Goal: Register for event/course

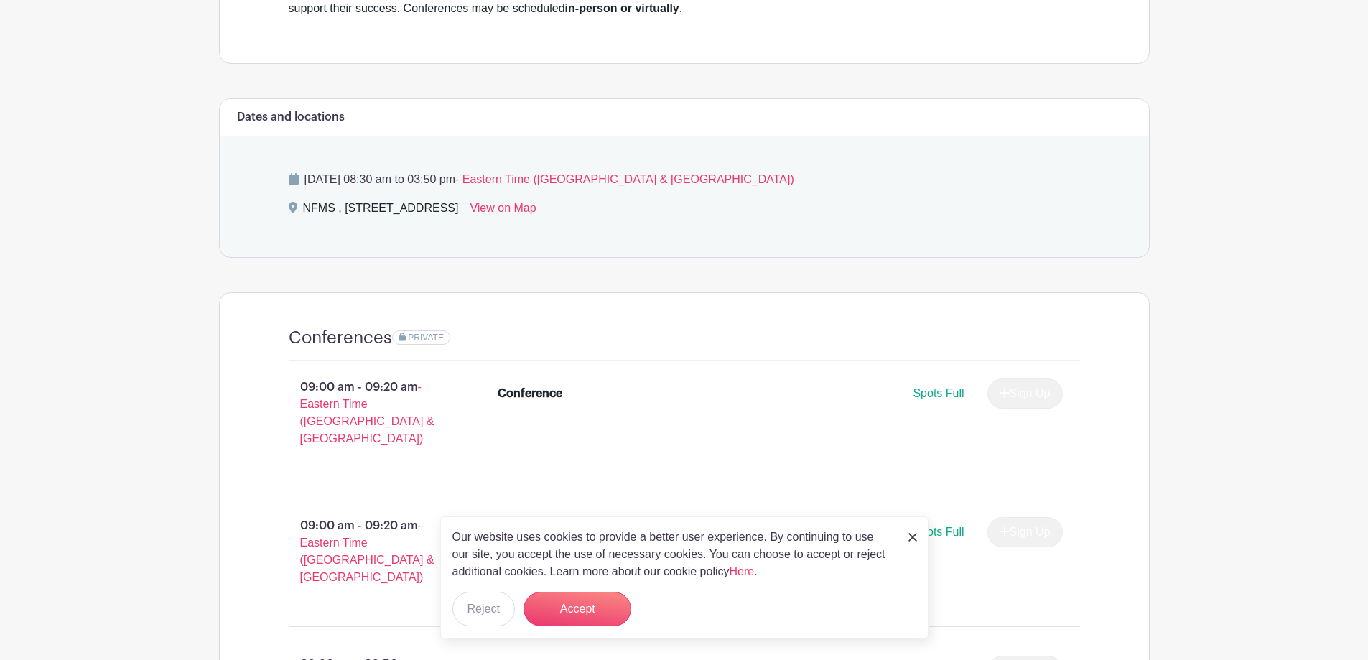
scroll to position [718, 0]
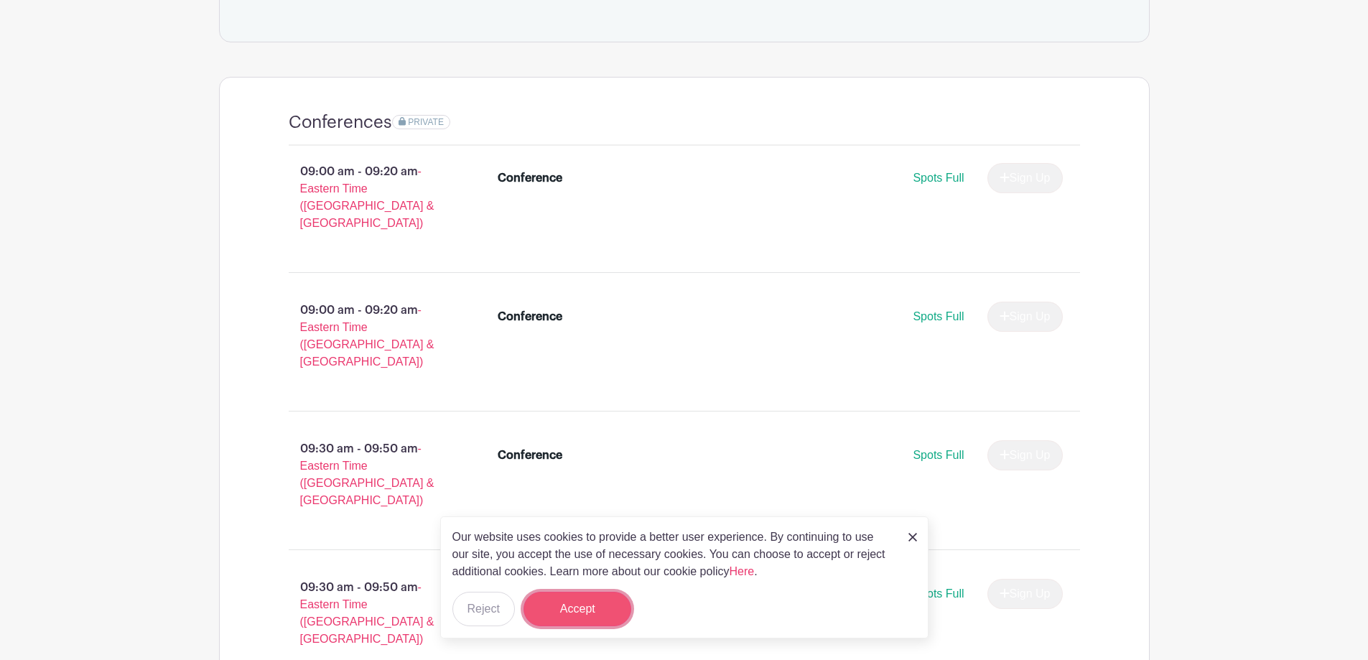
click at [584, 605] on button "Accept" at bounding box center [578, 609] width 108 height 34
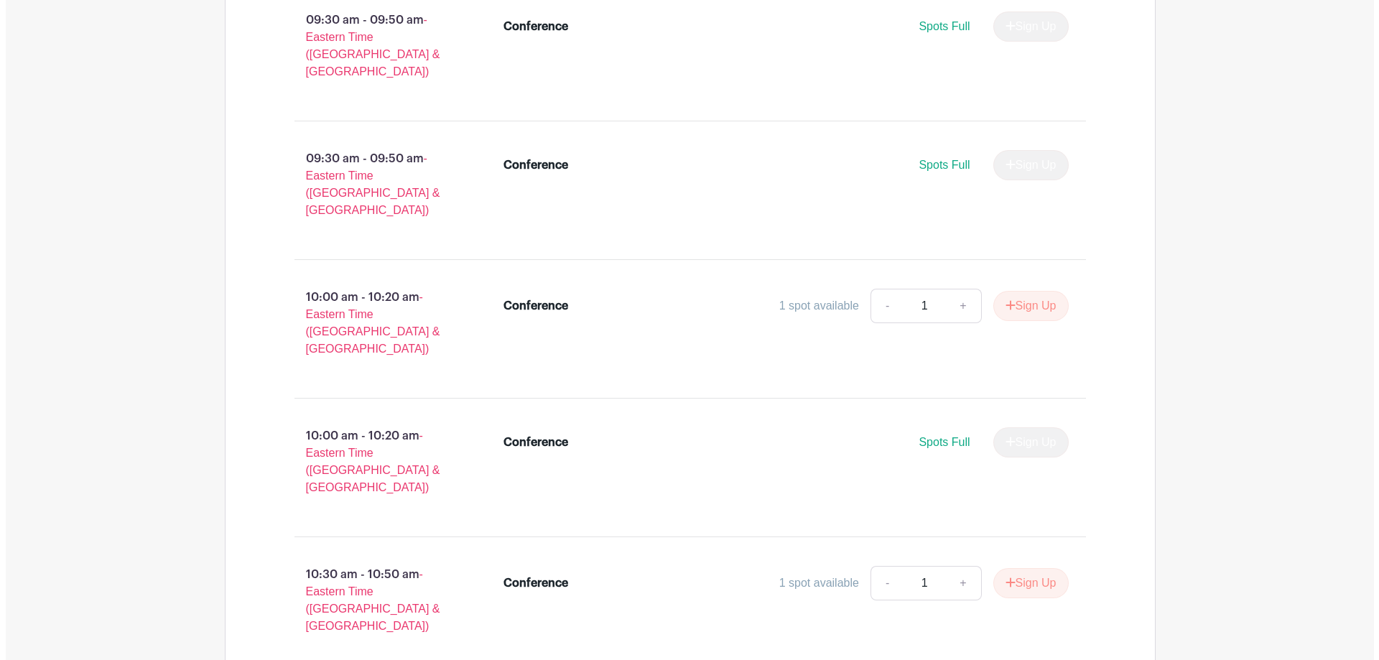
scroll to position [1077, 0]
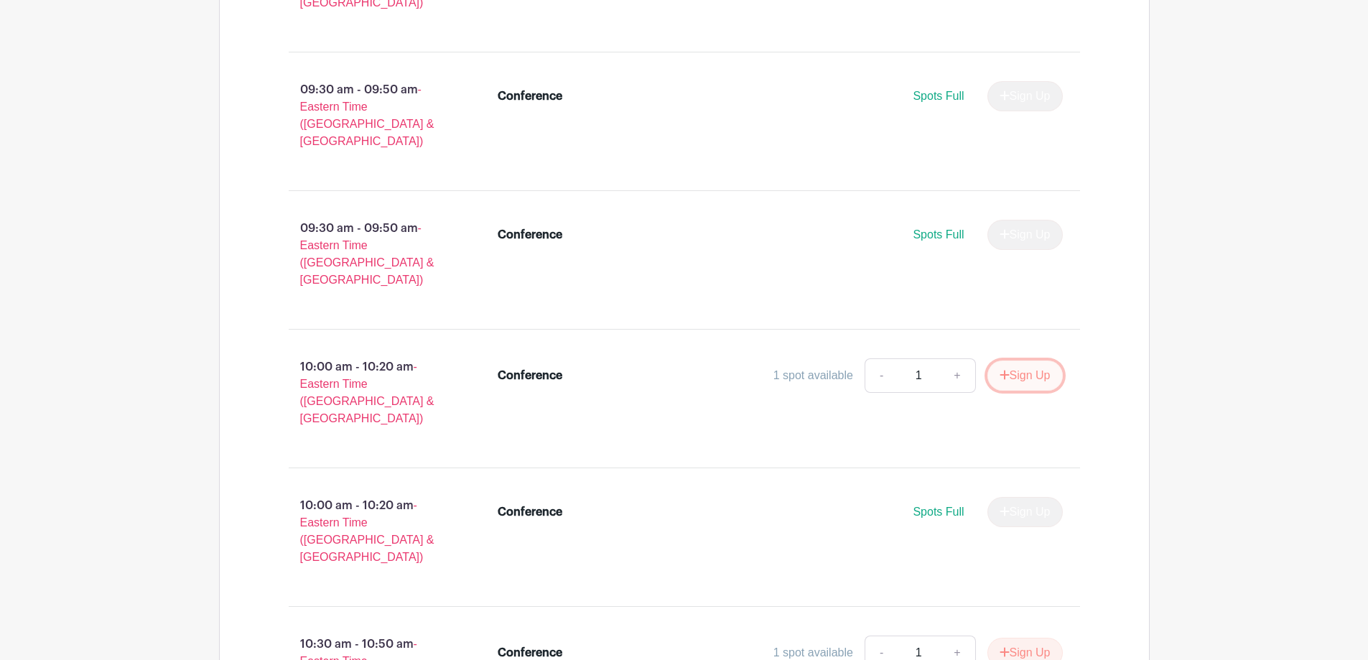
click at [1041, 361] on button "Sign Up" at bounding box center [1024, 376] width 75 height 30
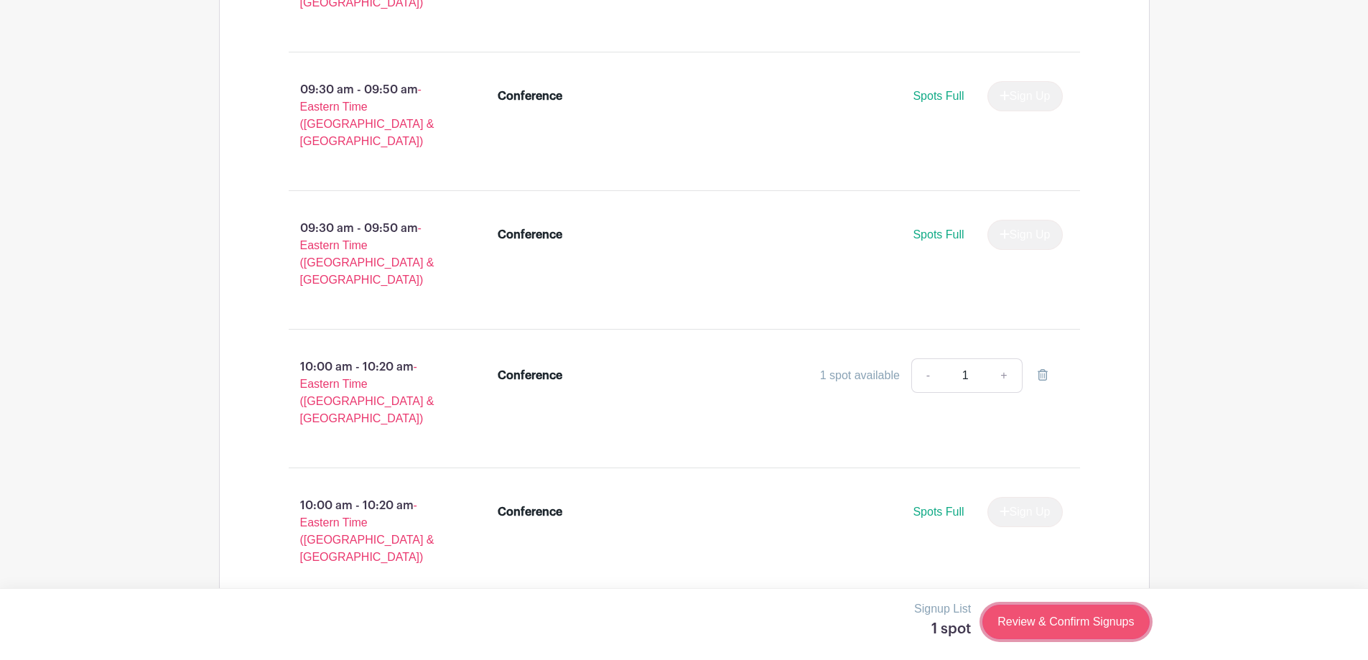
click at [1033, 623] on link "Review & Confirm Signups" at bounding box center [1065, 622] width 167 height 34
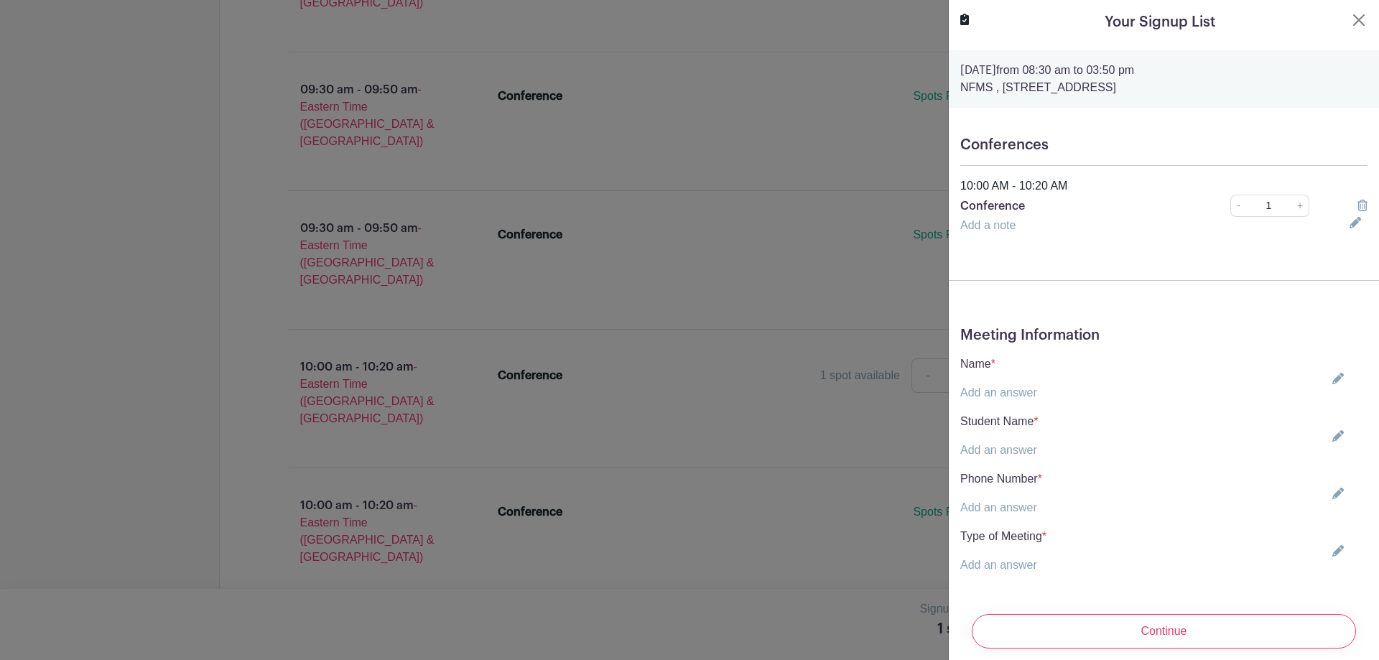
click at [1003, 394] on link "Add an answer" at bounding box center [998, 392] width 77 height 12
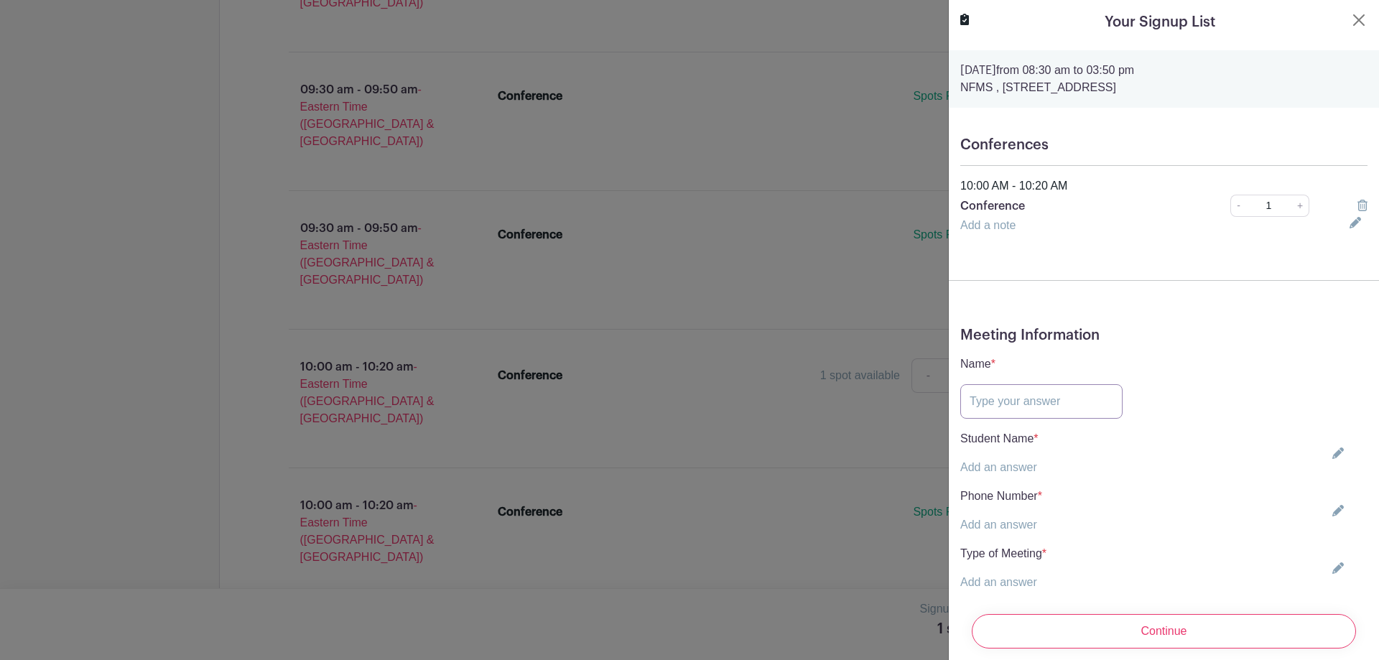
click at [1051, 405] on input "text" at bounding box center [1041, 401] width 162 height 34
type input "O"
type input "[PERSON_NAME]"
click at [1002, 467] on link "Add an answer" at bounding box center [998, 467] width 77 height 12
click at [1008, 467] on input "text" at bounding box center [1041, 476] width 162 height 34
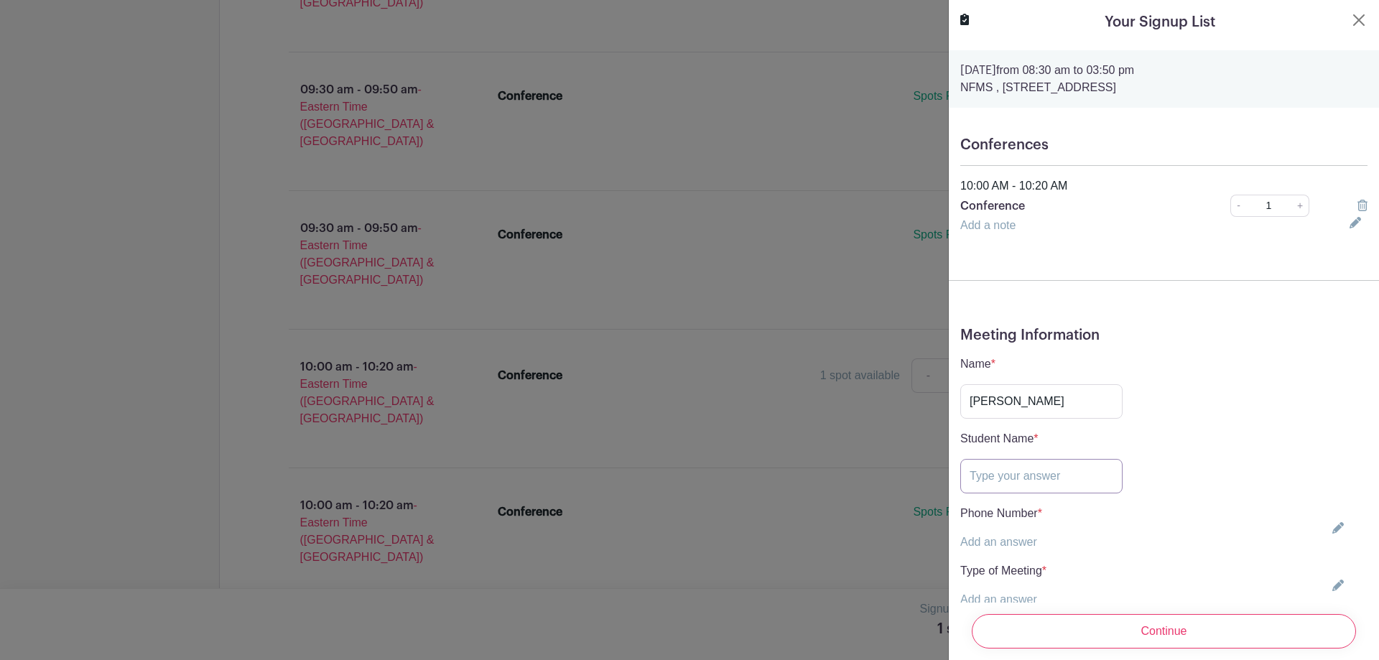
type input "w"
type input "Wesley Bolden"
click at [1003, 545] on link "Add an answer" at bounding box center [998, 542] width 77 height 12
click at [1005, 549] on input "text" at bounding box center [1041, 551] width 162 height 34
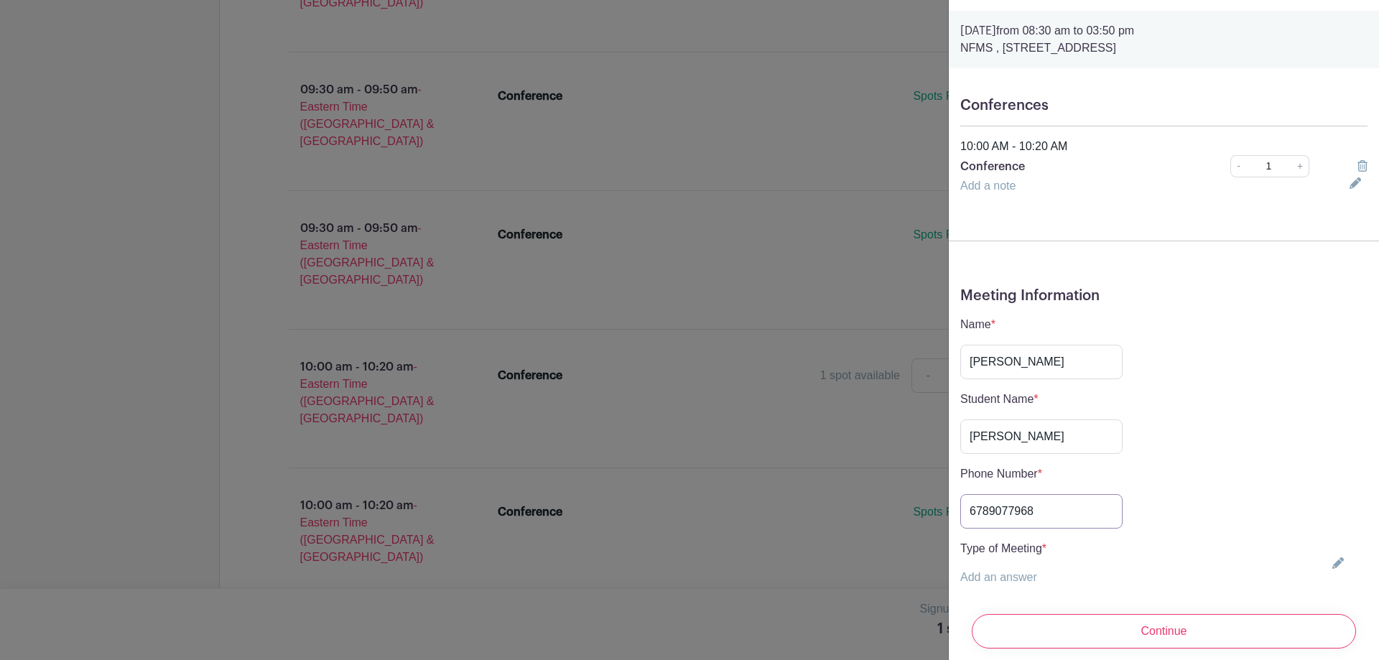
scroll to position [80, 0]
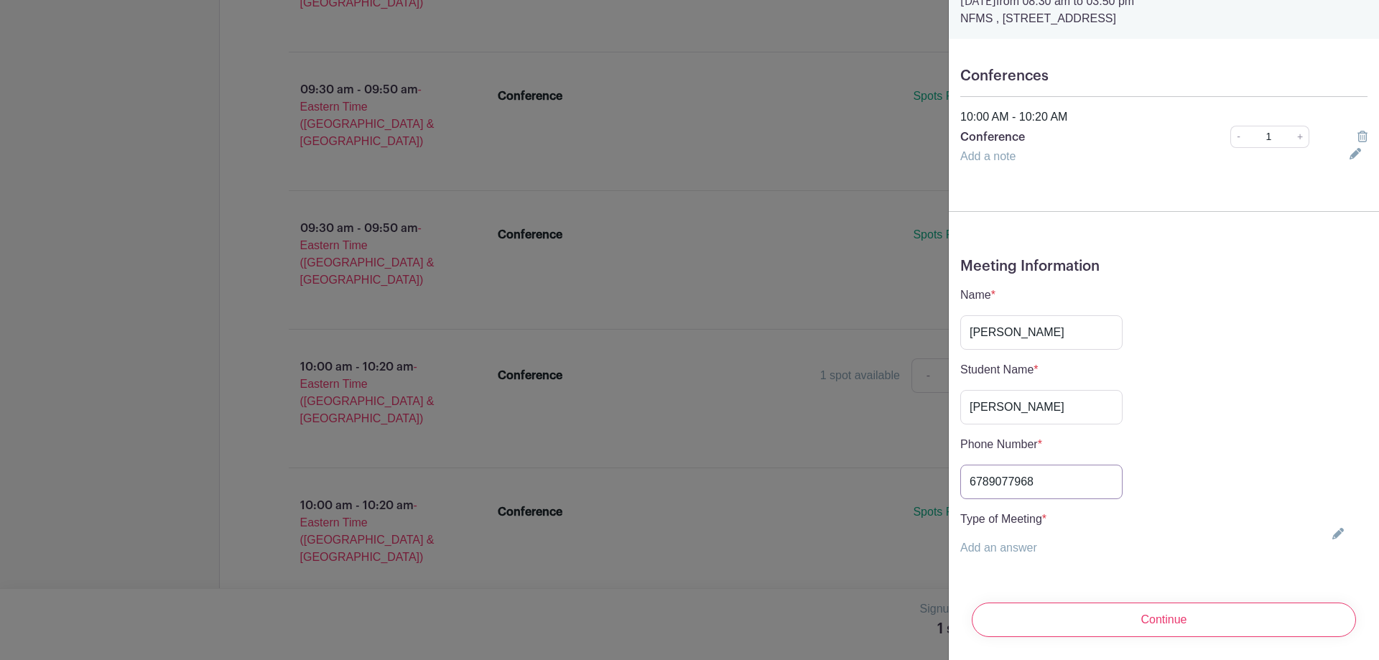
type input "6789077968"
click at [1015, 541] on link "Add an answer" at bounding box center [998, 547] width 77 height 12
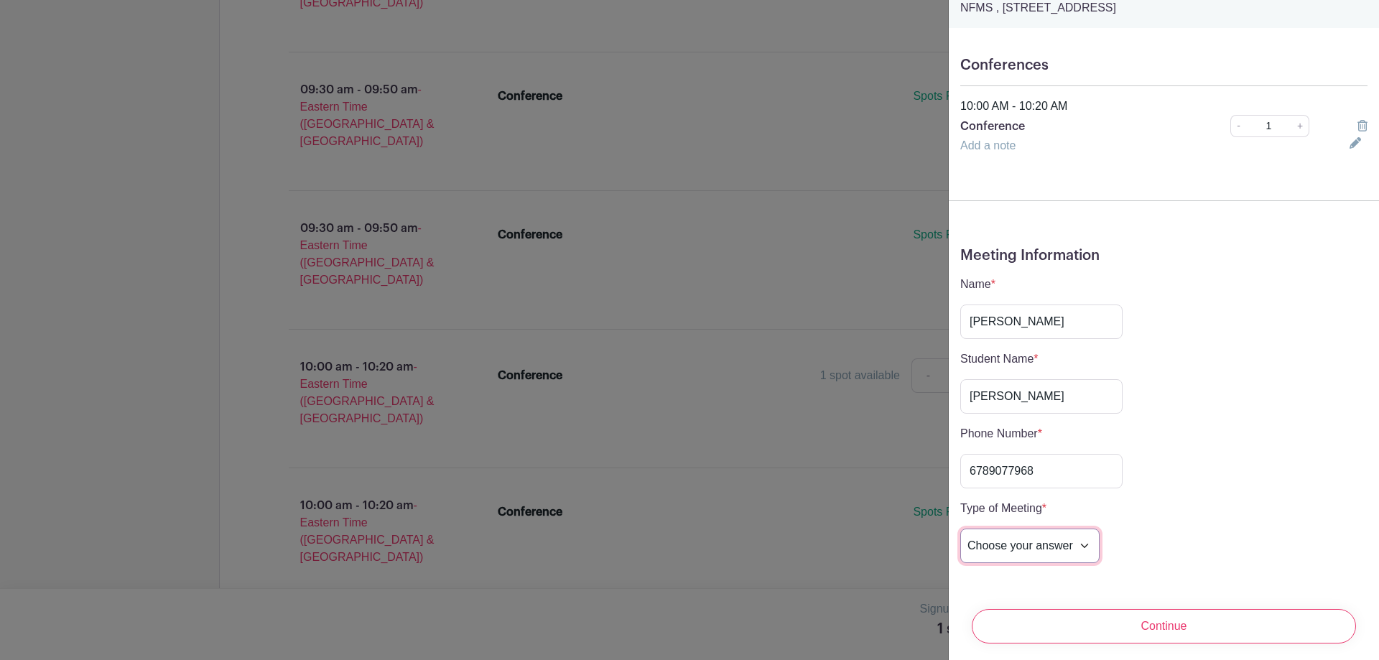
click at [1015, 539] on select "Choose your answer In-Person Virtual" at bounding box center [1029, 546] width 139 height 34
select select "5263"
click at [960, 529] on select "Choose your answer In-Person Virtual" at bounding box center [1029, 546] width 139 height 34
click at [1227, 530] on div "Type of Meeting * Add an answer Choose your answer In-Person Virtual" at bounding box center [1163, 531] width 407 height 63
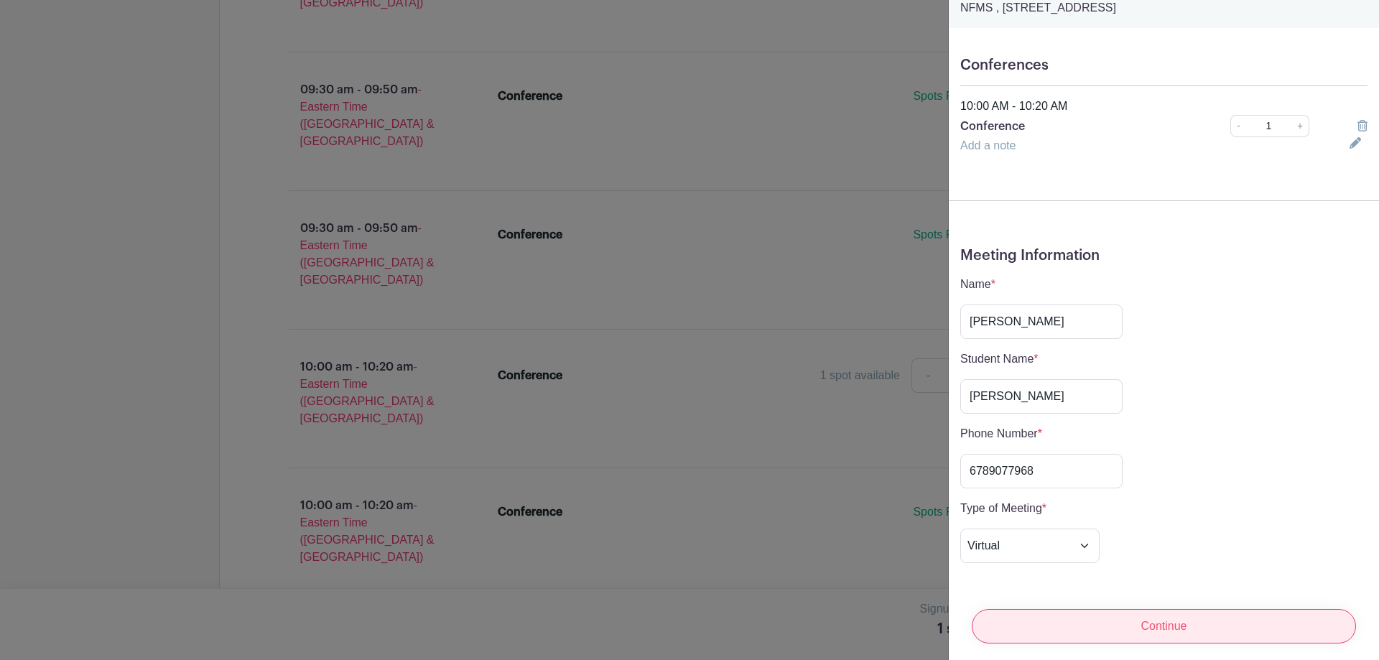
click at [1161, 623] on input "Continue" at bounding box center [1164, 626] width 384 height 34
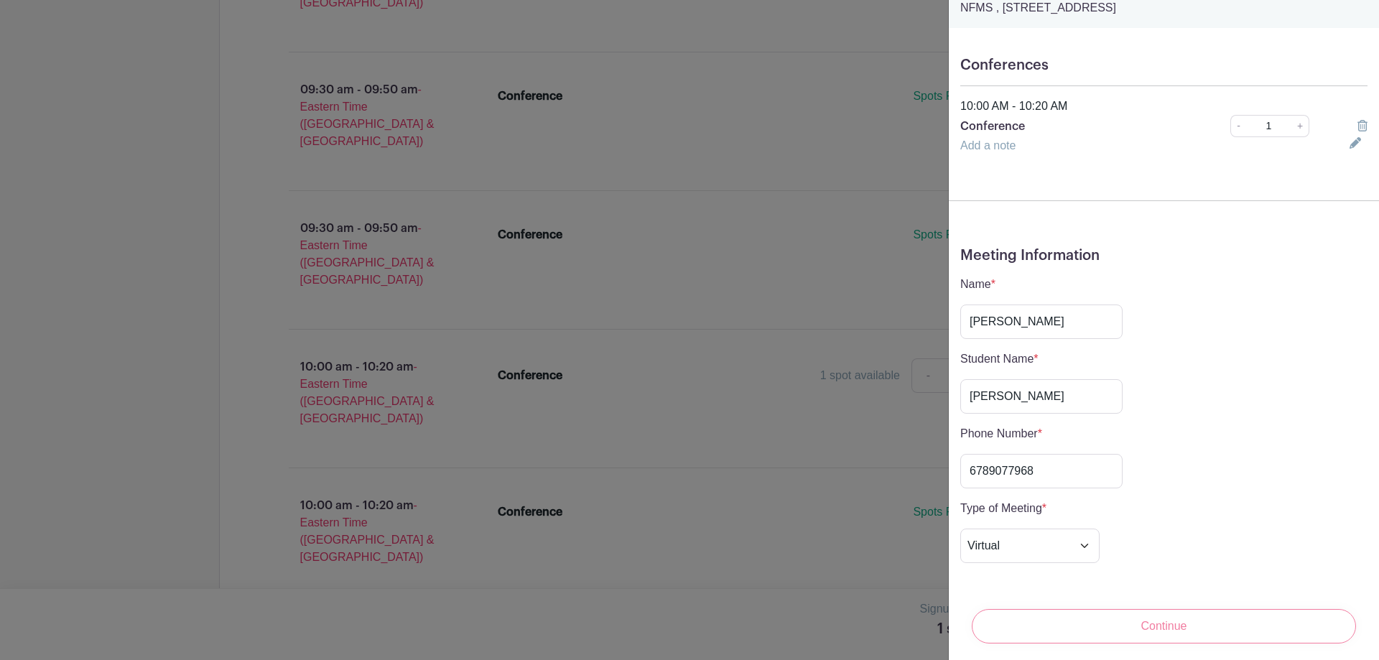
scroll to position [0, 0]
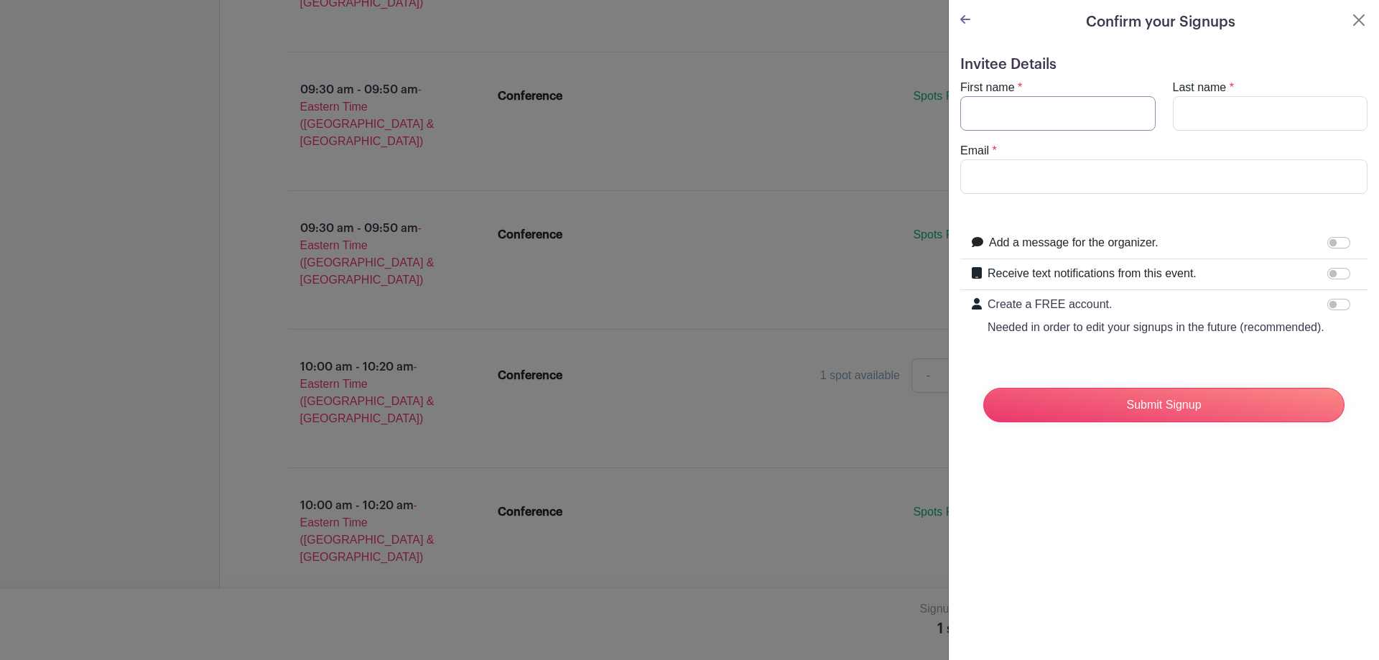
click at [1072, 111] on input "First name" at bounding box center [1057, 113] width 195 height 34
click at [995, 110] on input "First name" at bounding box center [1057, 113] width 195 height 34
click at [1010, 182] on input "Email" at bounding box center [1163, 176] width 407 height 34
click at [983, 247] on div "Add a message for the organizer. Your message" at bounding box center [1164, 243] width 384 height 19
click at [1334, 276] on input "Receive text notifications from this event." at bounding box center [1338, 273] width 23 height 11
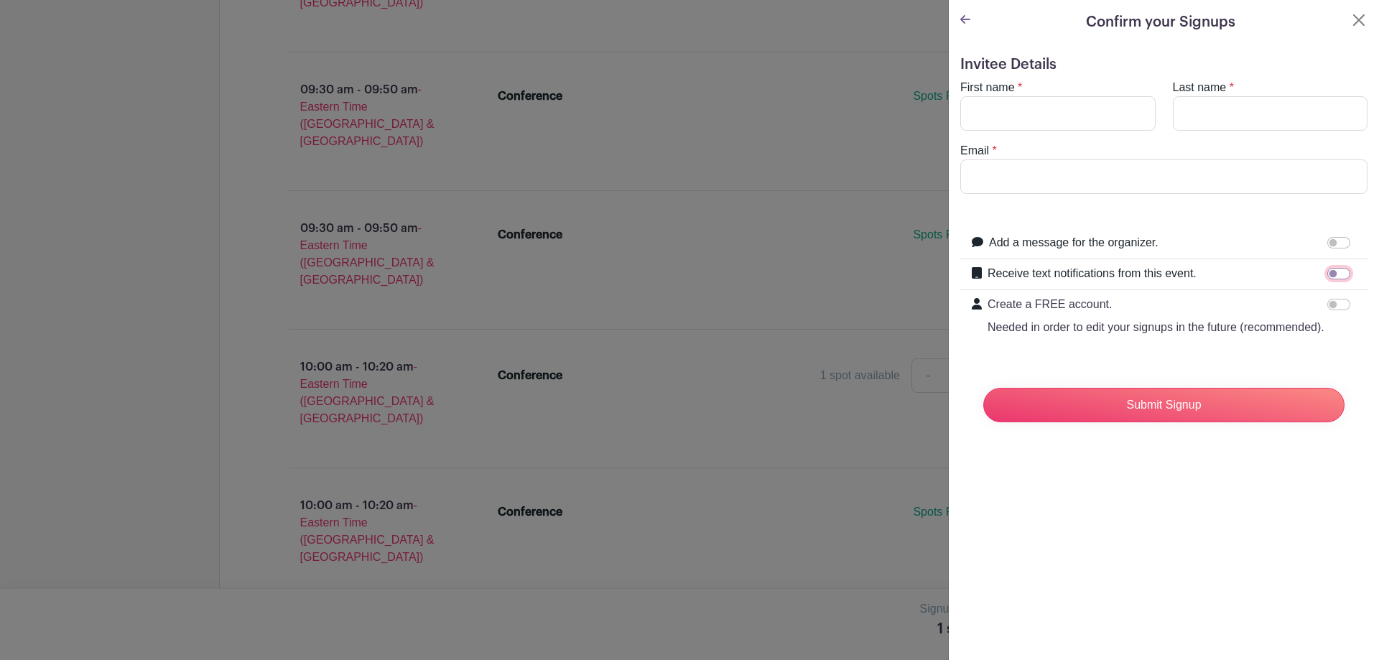
checkbox input "true"
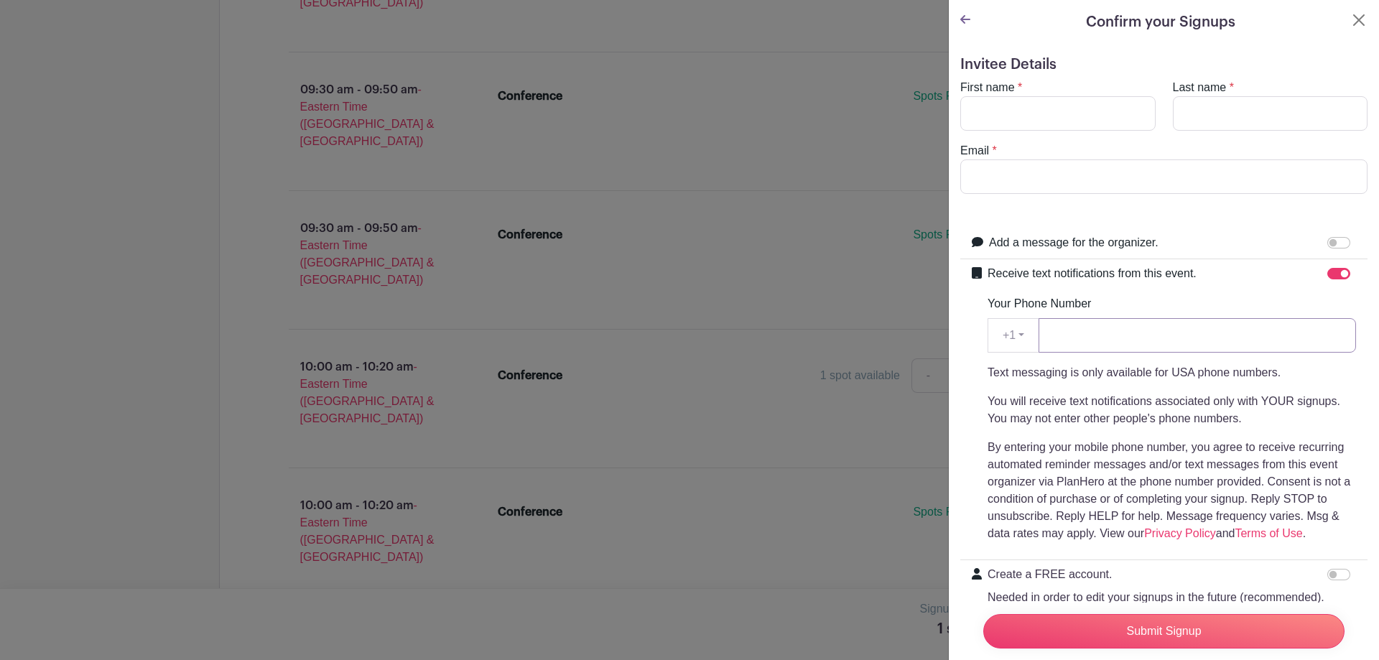
click at [1068, 338] on input "Your Phone Number" at bounding box center [1196, 335] width 317 height 34
type input "6789077968"
type input "[PERSON_NAME]"
type input "[EMAIL_ADDRESS][DOMAIN_NAME]"
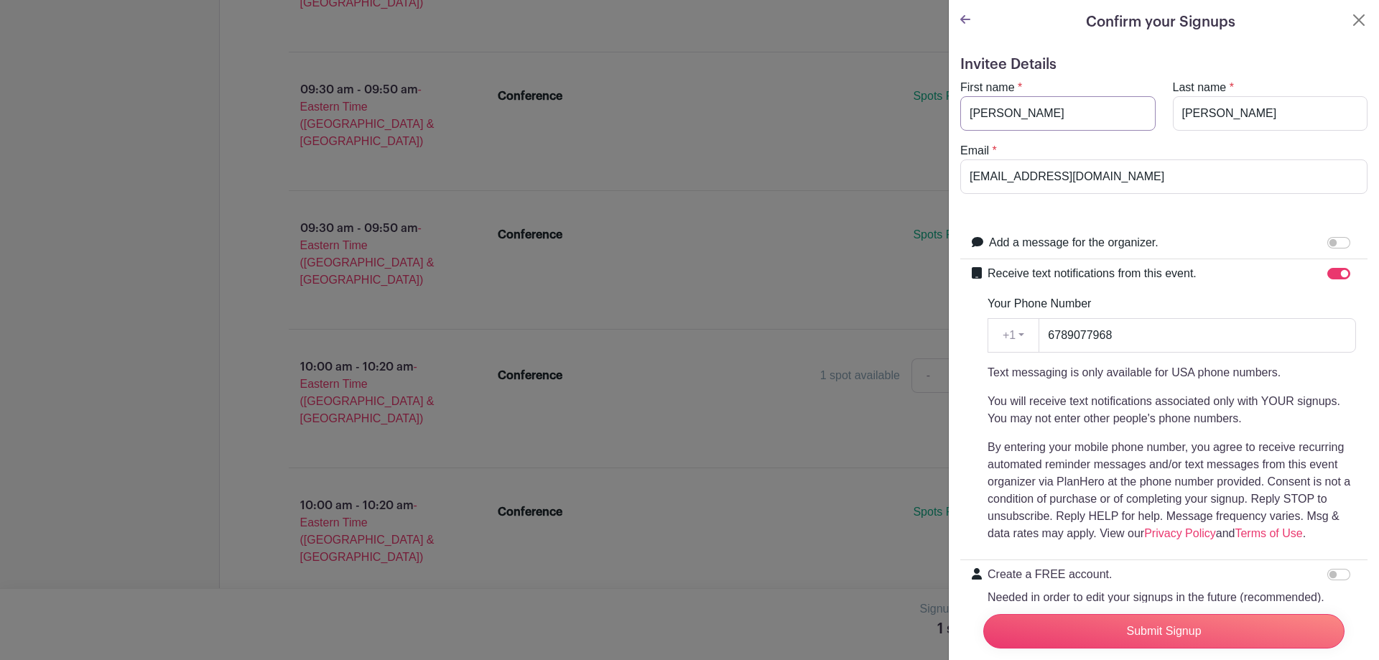
drag, startPoint x: 1016, startPoint y: 116, endPoint x: 935, endPoint y: 112, distance: 81.2
type input "[PERSON_NAME]"
click at [1169, 281] on label "Receive text notifications from this event." at bounding box center [1091, 273] width 209 height 17
click at [1327, 279] on input "Receive text notifications from this event." at bounding box center [1338, 273] width 23 height 11
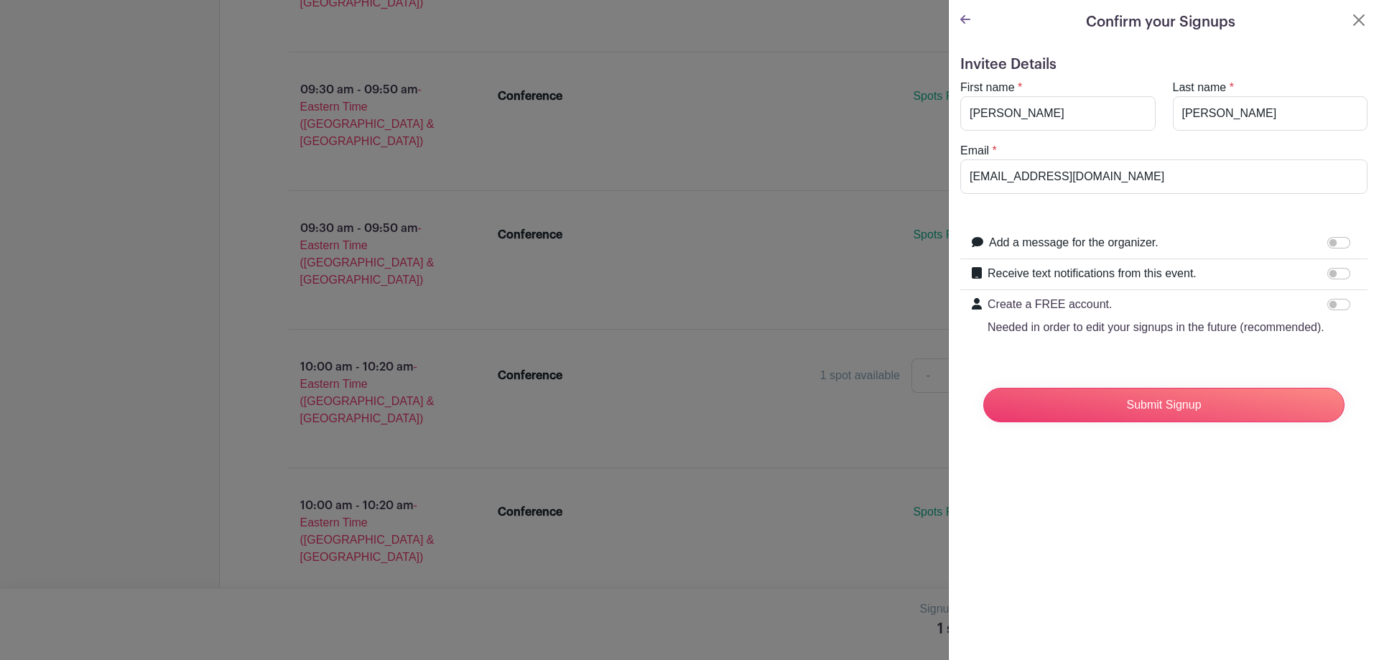
click at [1189, 272] on label "Receive text notifications from this event." at bounding box center [1091, 273] width 209 height 17
click at [1327, 272] on input "Receive text notifications from this event." at bounding box center [1338, 273] width 23 height 11
checkbox input "true"
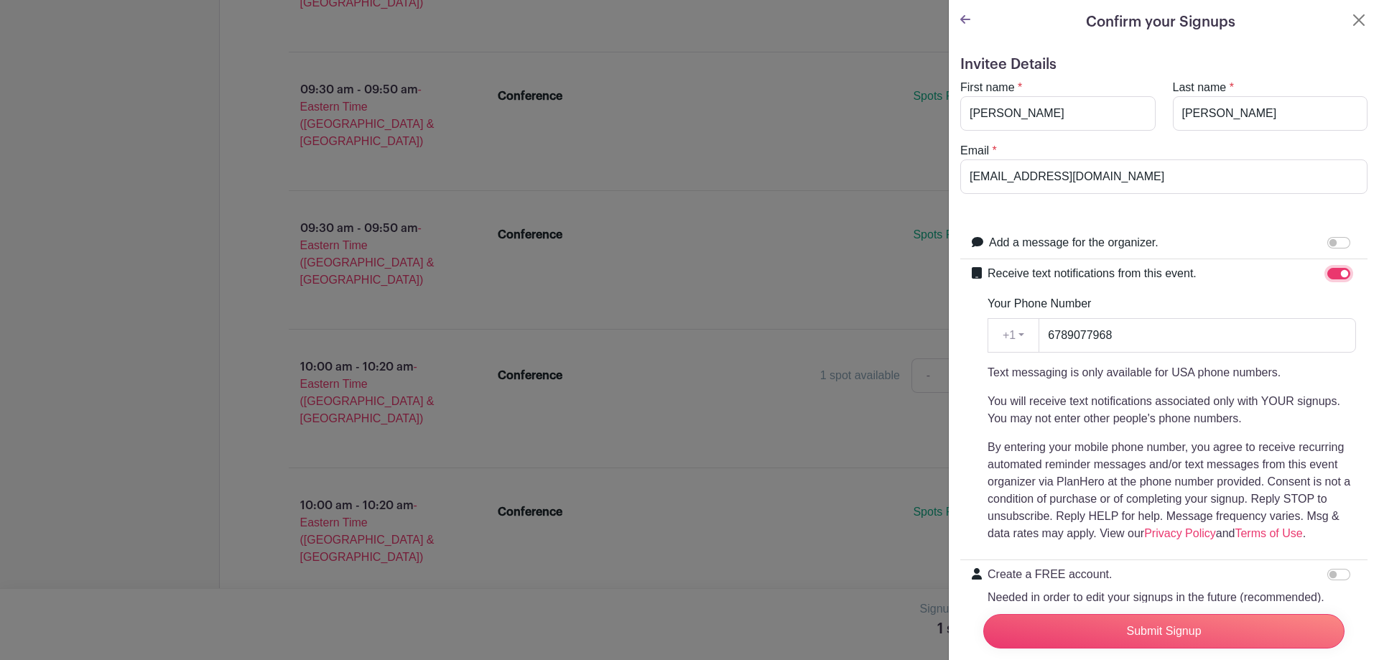
scroll to position [95, 0]
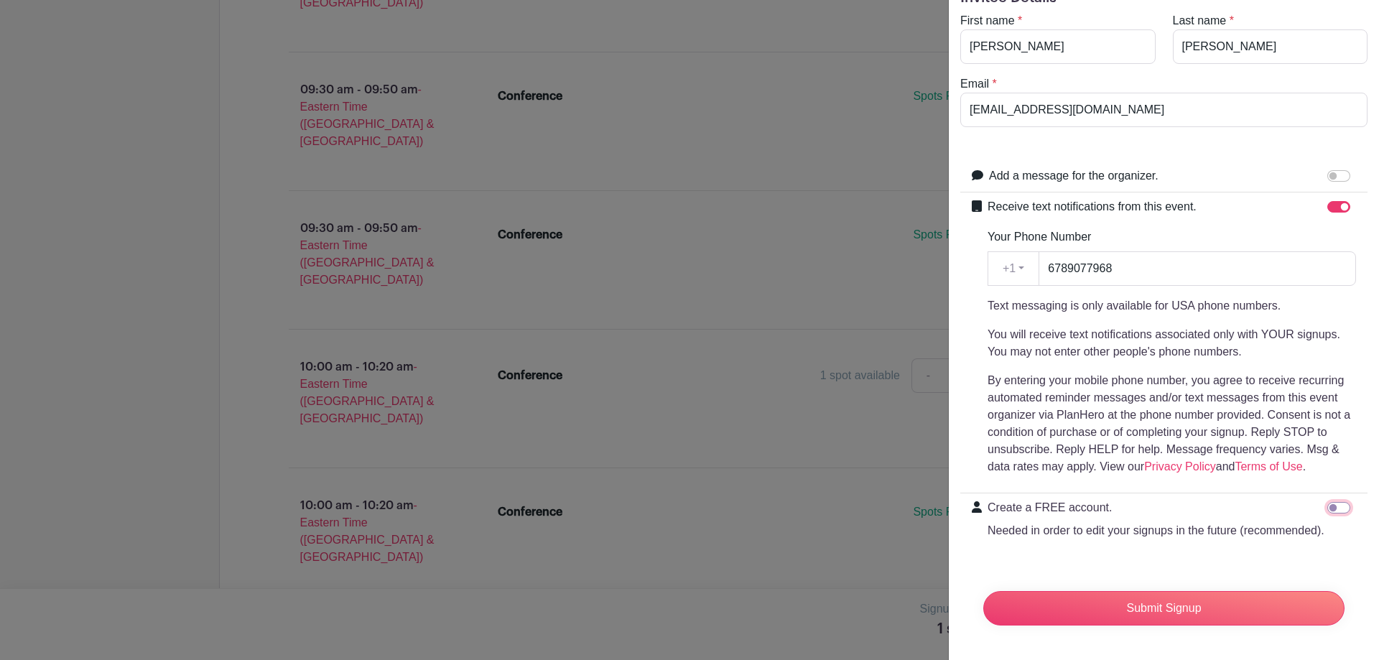
click at [1330, 502] on input "Create a FREE account. Needed in order to edit your signups in the future (reco…" at bounding box center [1338, 507] width 23 height 11
checkbox input "true"
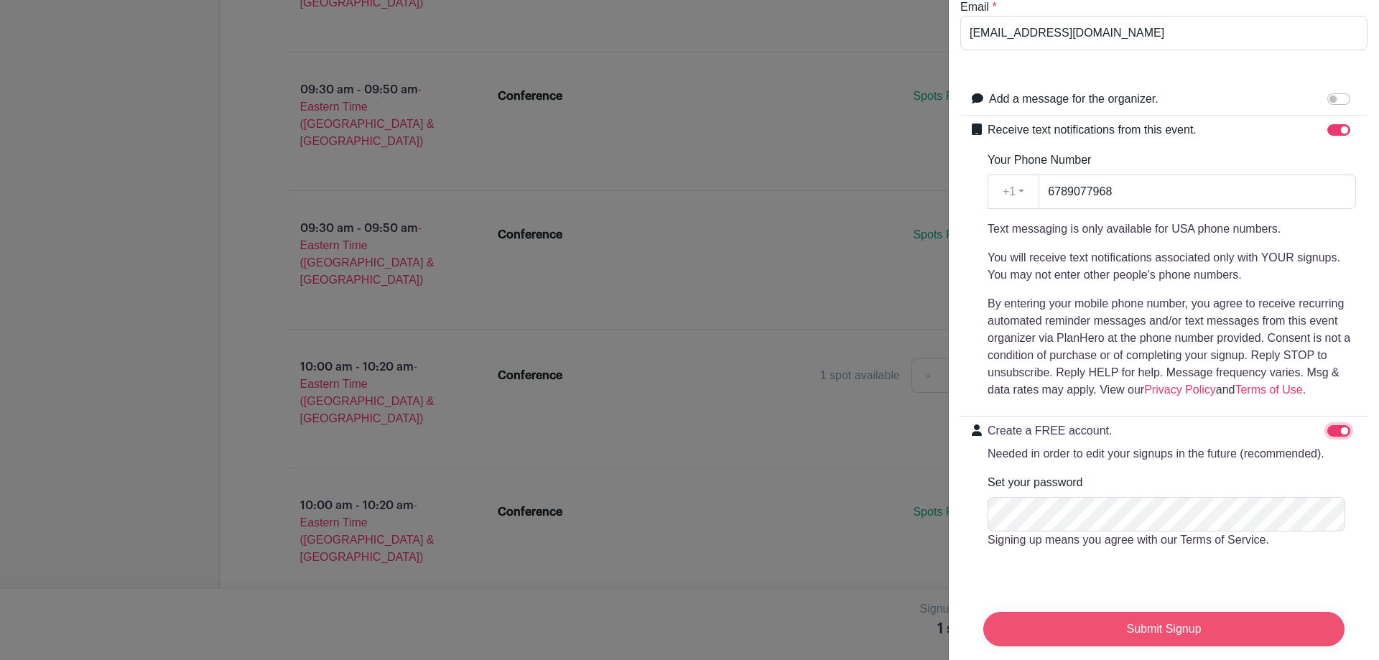
scroll to position [192, 0]
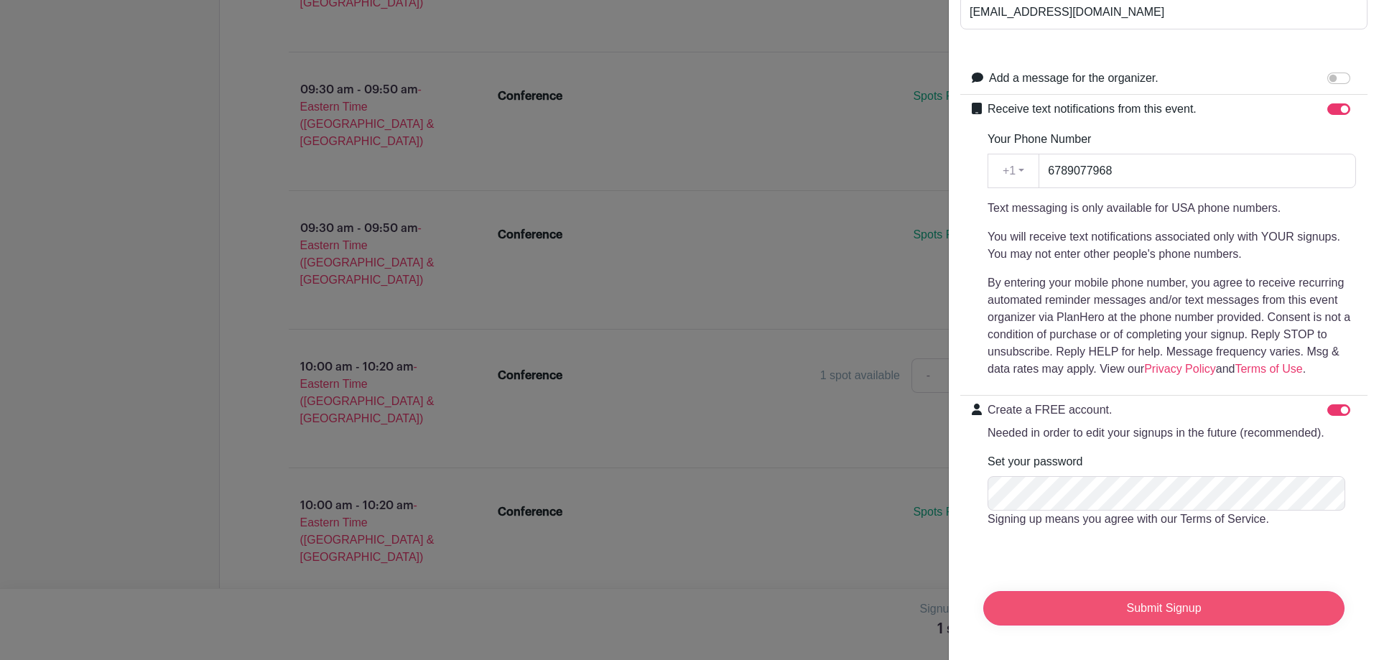
click at [1171, 600] on input "Submit Signup" at bounding box center [1163, 608] width 361 height 34
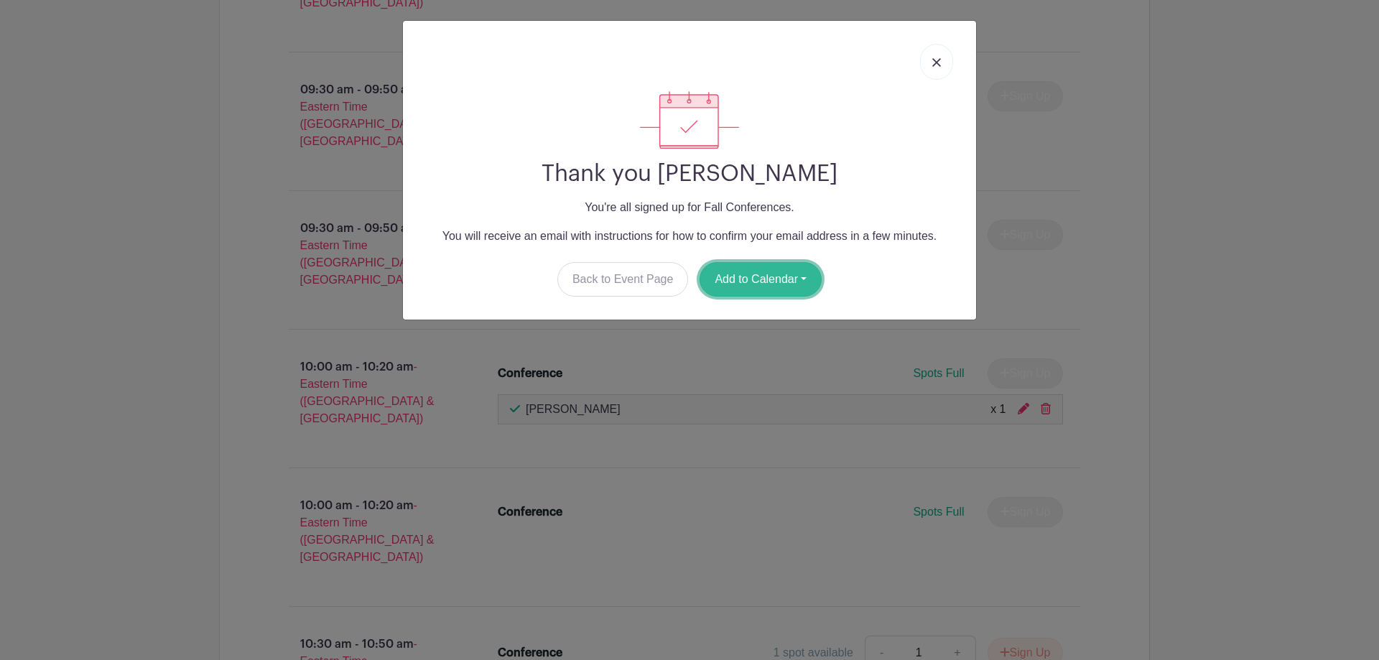
click at [763, 278] on button "Add to Calendar" at bounding box center [760, 279] width 122 height 34
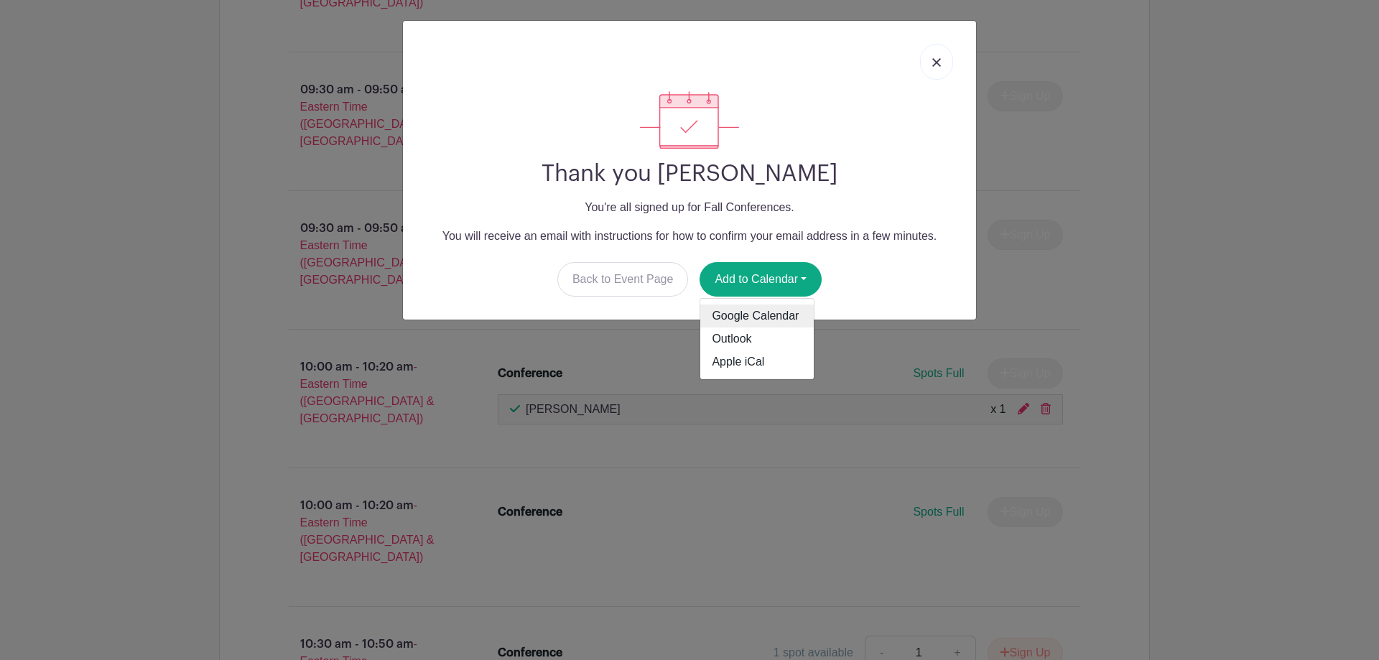
click at [775, 315] on link "Google Calendar" at bounding box center [756, 315] width 113 height 23
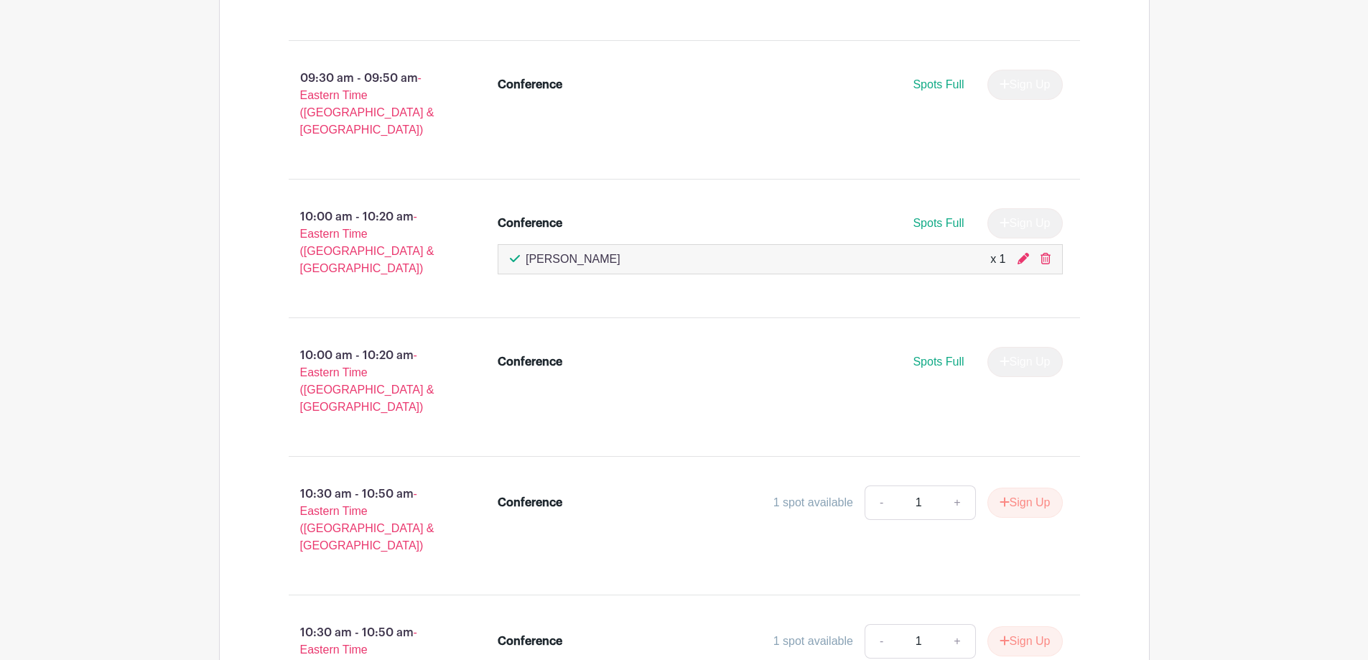
scroll to position [1149, 0]
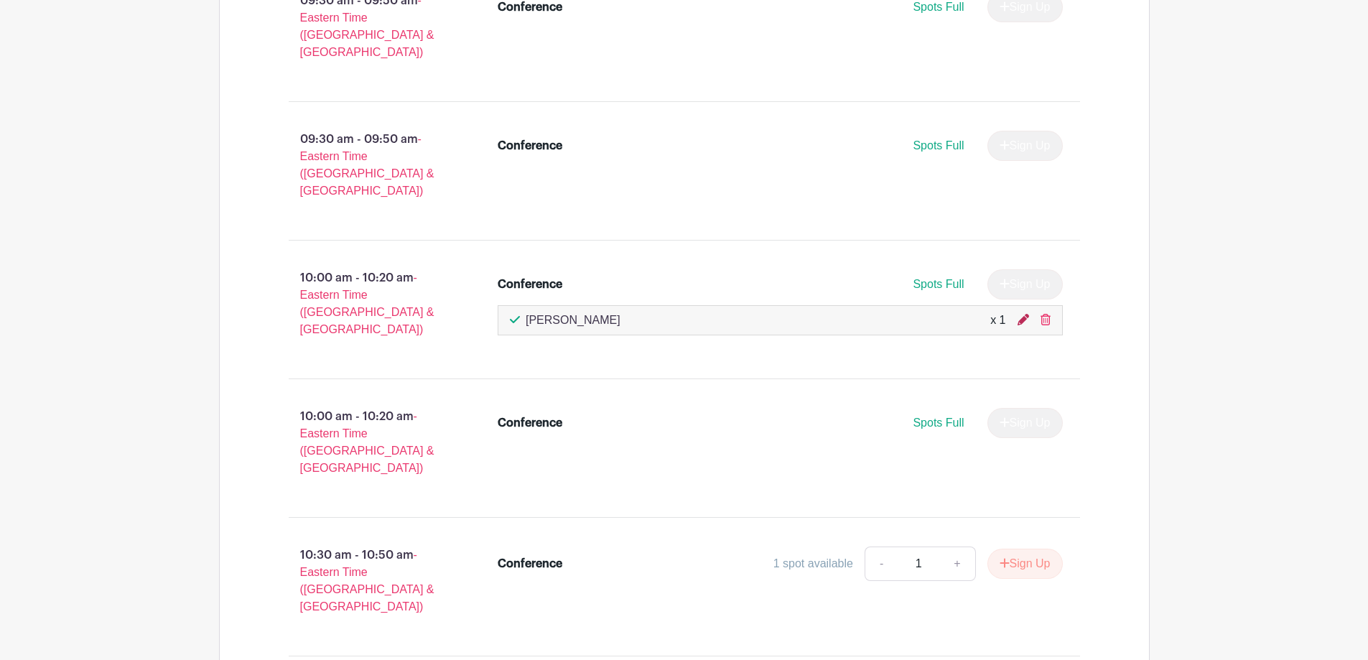
click at [1021, 314] on icon at bounding box center [1023, 319] width 11 height 11
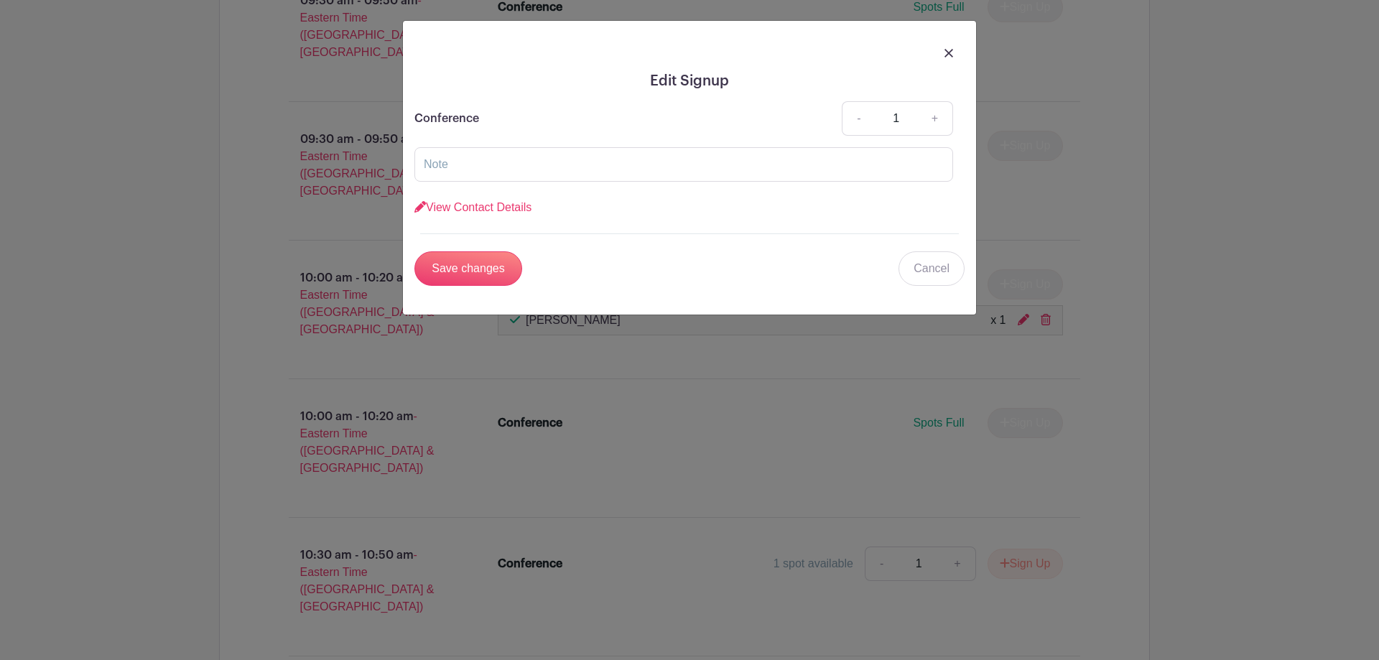
click at [947, 57] on link at bounding box center [948, 52] width 9 height 17
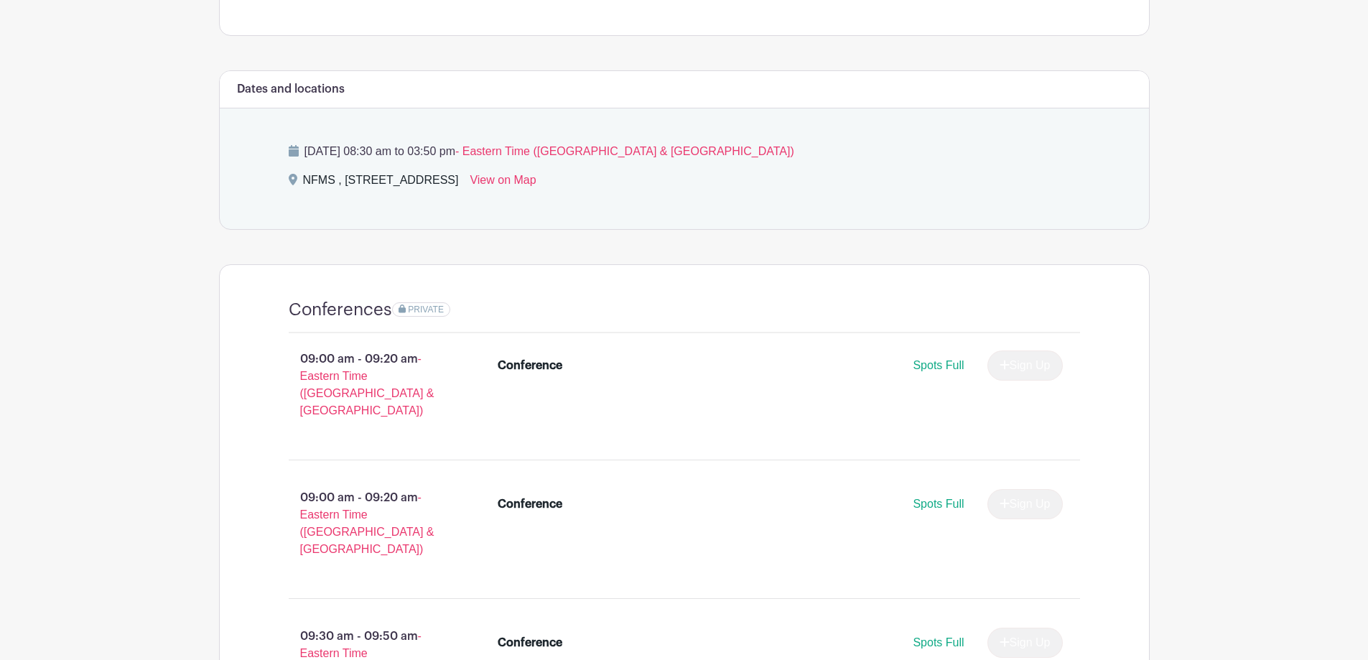
scroll to position [359, 0]
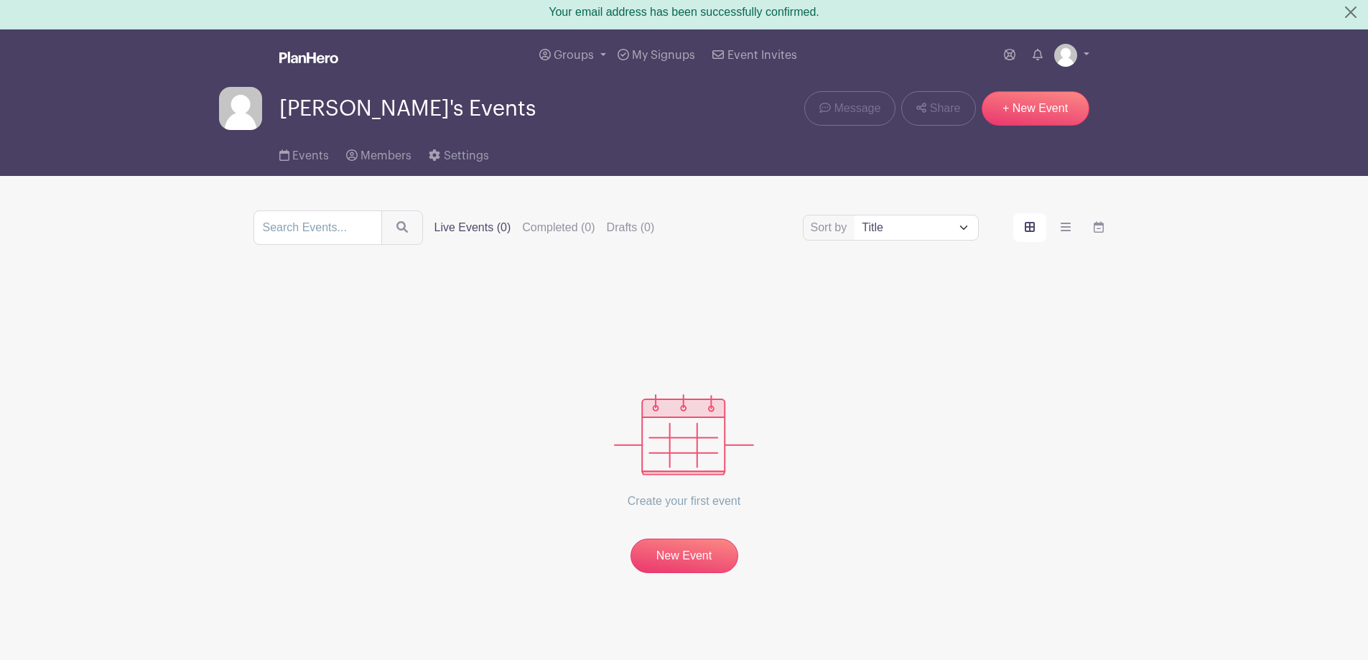
scroll to position [8, 0]
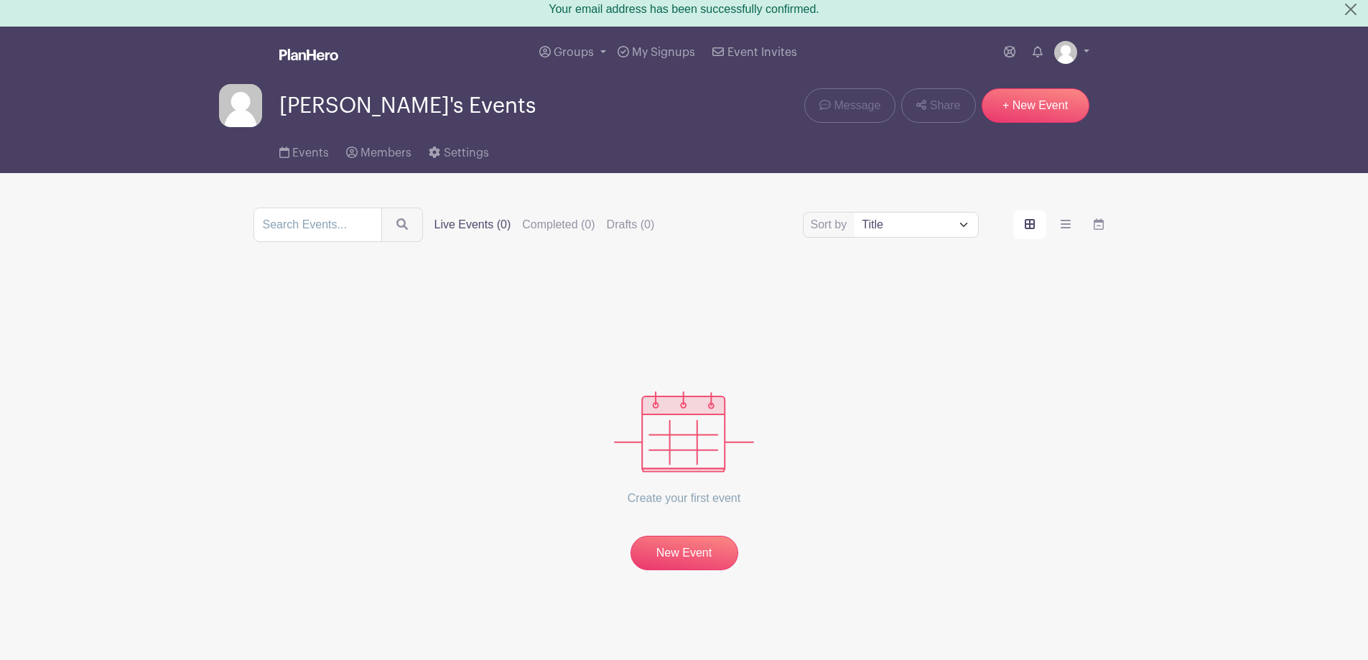
drag, startPoint x: 361, startPoint y: 357, endPoint x: 154, endPoint y: 223, distance: 246.0
click at [121, 276] on main "Groups All Groups Patrick's Events My Signups Event Invites My account Logout P…" at bounding box center [684, 343] width 1368 height 633
